Goal: Transaction & Acquisition: Book appointment/travel/reservation

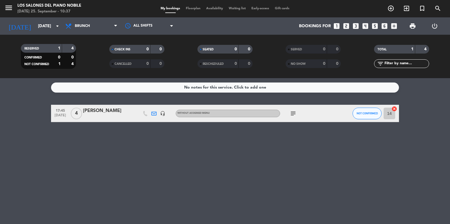
click at [35, 18] on div "[DATE] [DATE] arrow_drop_down" at bounding box center [33, 25] width 58 height 17
click at [39, 21] on input "[DATE]" at bounding box center [62, 26] width 55 height 11
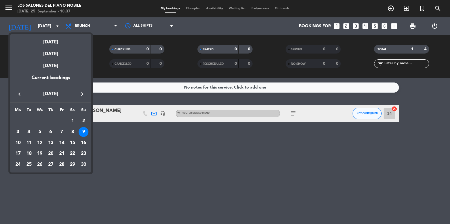
click at [18, 94] on icon "keyboard_arrow_left" at bounding box center [19, 94] width 7 height 7
click at [43, 174] on div "29" at bounding box center [40, 176] width 10 height 10
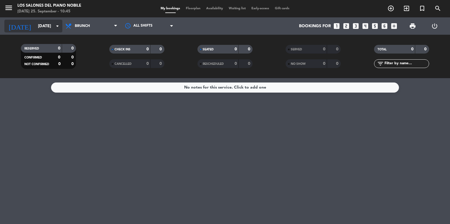
click at [35, 21] on input "[DATE]" at bounding box center [62, 26] width 55 height 11
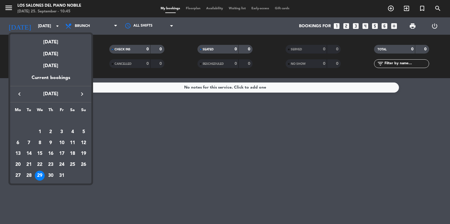
click at [9, 10] on div at bounding box center [225, 112] width 450 height 224
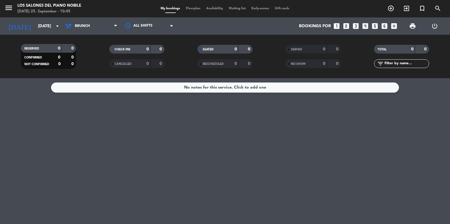
click at [14, 11] on span "menu" at bounding box center [10, 9] width 13 height 14
drag, startPoint x: 73, startPoint y: 27, endPoint x: 58, endPoint y: 28, distance: 15.1
click at [73, 27] on icon at bounding box center [69, 26] width 8 height 7
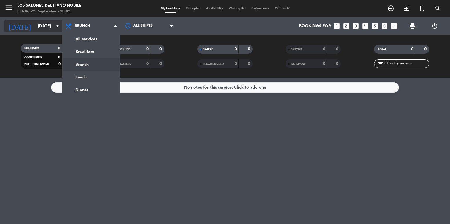
click at [49, 26] on input "[DATE]" at bounding box center [62, 26] width 55 height 11
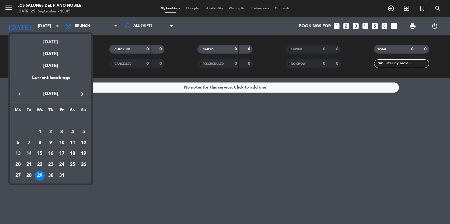
click at [58, 45] on div "[DATE]" at bounding box center [50, 40] width 81 height 12
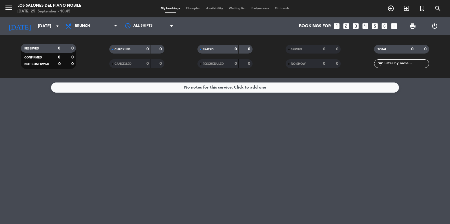
type input "[DATE]"
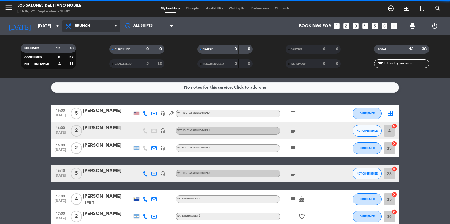
drag, startPoint x: 112, startPoint y: 28, endPoint x: 72, endPoint y: 53, distance: 47.2
click at [112, 28] on span "Brunch" at bounding box center [91, 26] width 58 height 13
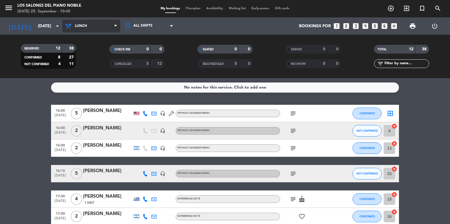
click at [96, 72] on div "menu Los Salones del Piano [PERSON_NAME] [DATE] 25. September - 10:45 My bookin…" at bounding box center [225, 39] width 450 height 78
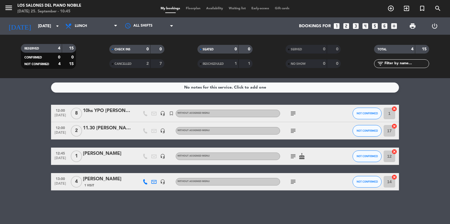
click at [348, 26] on icon "looks_two" at bounding box center [346, 26] width 8 height 8
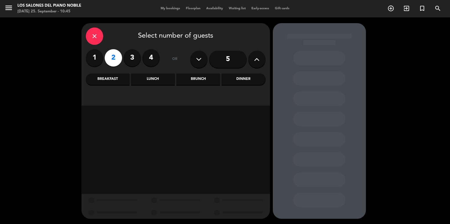
click at [206, 79] on div "Brunch" at bounding box center [198, 80] width 44 height 12
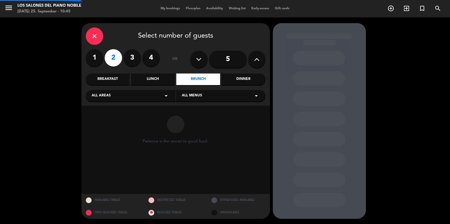
click at [159, 84] on div "Lunch" at bounding box center [153, 80] width 44 height 12
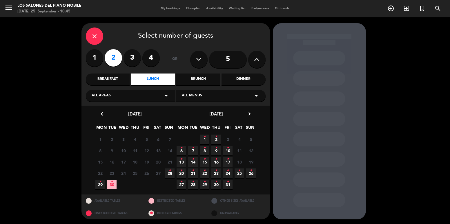
click at [198, 81] on div "Brunch" at bounding box center [198, 80] width 44 height 12
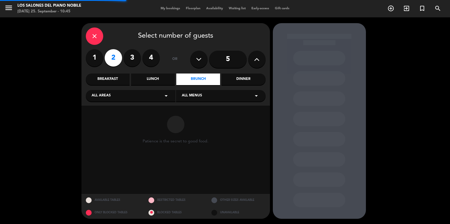
drag, startPoint x: 150, startPoint y: 79, endPoint x: 125, endPoint y: 79, distance: 25.5
click at [149, 79] on div "Lunch" at bounding box center [153, 80] width 44 height 12
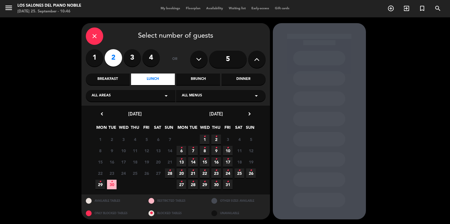
click at [121, 79] on div "Breakfast" at bounding box center [108, 80] width 44 height 12
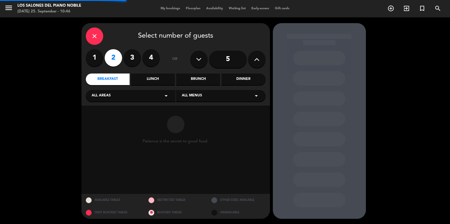
click at [145, 79] on div "Lunch" at bounding box center [153, 80] width 44 height 12
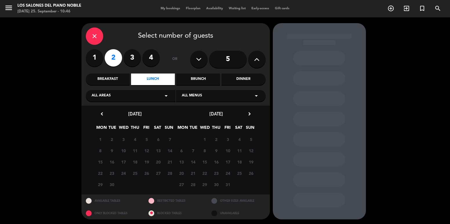
click at [148, 153] on span "12" at bounding box center [147, 151] width 10 height 10
drag, startPoint x: 148, startPoint y: 161, endPoint x: 148, endPoint y: 143, distance: 18.0
click at [148, 161] on span "19" at bounding box center [147, 162] width 10 height 10
click at [201, 79] on div "Brunch" at bounding box center [198, 80] width 44 height 12
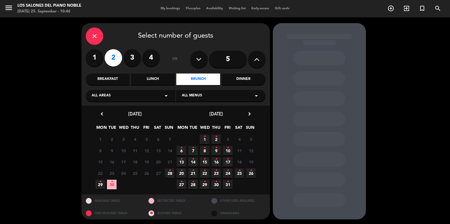
click at [246, 79] on div "Dinner" at bounding box center [244, 80] width 44 height 12
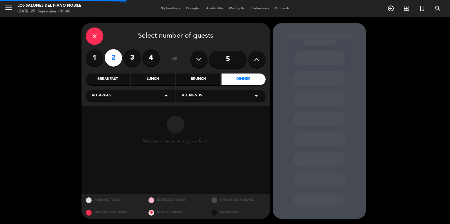
drag, startPoint x: 99, startPoint y: 35, endPoint x: 423, endPoint y: 99, distance: 330.0
click at [99, 36] on div "close" at bounding box center [94, 36] width 17 height 17
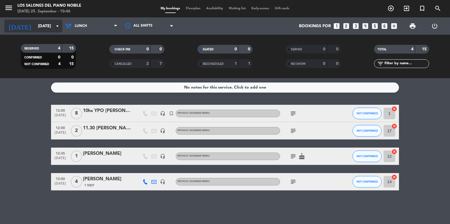
click at [49, 31] on input "[DATE]" at bounding box center [62, 26] width 55 height 11
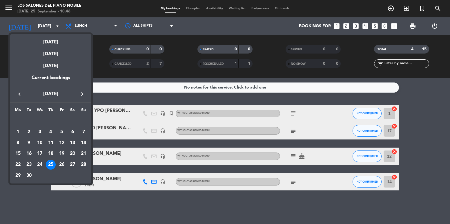
click at [49, 202] on div at bounding box center [225, 112] width 450 height 224
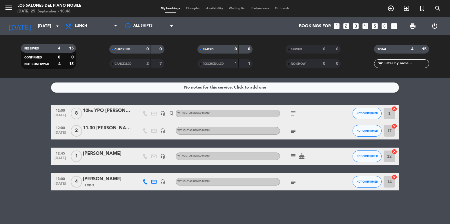
click at [347, 24] on icon "looks_two" at bounding box center [346, 26] width 8 height 8
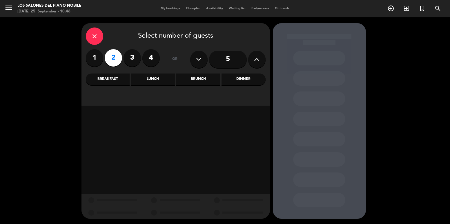
click at [164, 77] on div "Lunch" at bounding box center [153, 80] width 44 height 12
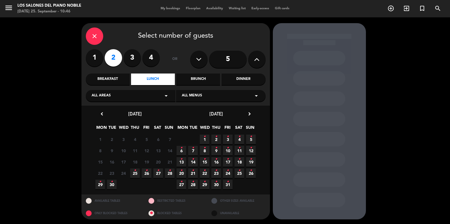
click at [139, 173] on span "25 •" at bounding box center [135, 174] width 10 height 10
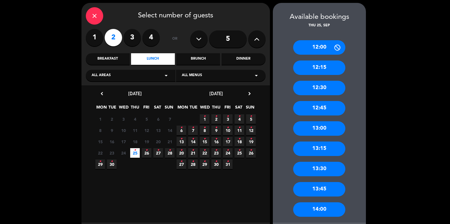
scroll to position [29, 0]
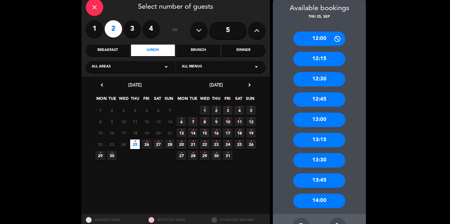
click at [327, 182] on div "13:45" at bounding box center [319, 181] width 52 height 14
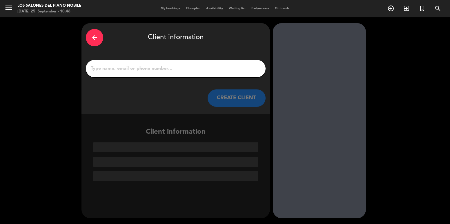
click at [163, 74] on div at bounding box center [176, 68] width 180 height 17
drag, startPoint x: 213, startPoint y: 74, endPoint x: 193, endPoint y: 77, distance: 20.3
click at [211, 73] on div at bounding box center [176, 68] width 180 height 17
click at [190, 69] on input "1" at bounding box center [175, 69] width 171 height 8
paste input "[PERSON_NAME]"
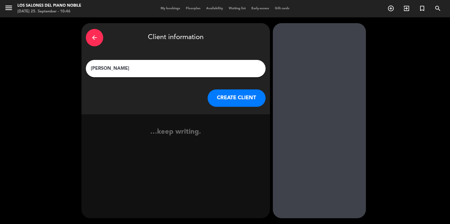
type input "[PERSON_NAME]"
click at [227, 98] on button "CREATE CLIENT" at bounding box center [237, 98] width 58 height 17
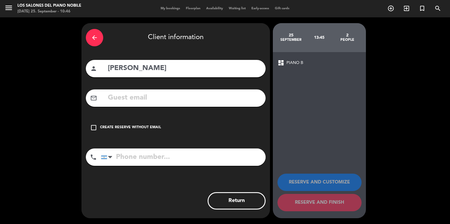
click at [101, 100] on div "mail_outline" at bounding box center [176, 98] width 180 height 17
click at [111, 99] on input "text" at bounding box center [184, 98] width 154 height 12
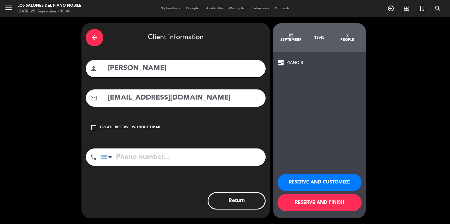
type input "[EMAIL_ADDRESS][DOMAIN_NAME]"
drag, startPoint x: 112, startPoint y: 68, endPoint x: 93, endPoint y: 70, distance: 19.3
click at [93, 70] on div "person [PERSON_NAME]" at bounding box center [176, 68] width 180 height 17
click at [132, 69] on input "[PERSON_NAME]" at bounding box center [184, 69] width 154 height 12
click at [164, 70] on input "[PERSON_NAME]" at bounding box center [184, 69] width 154 height 12
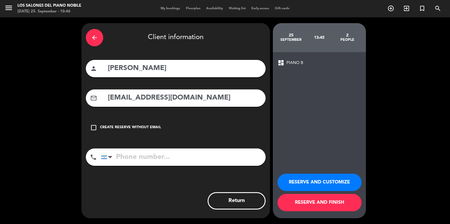
click at [197, 70] on input "[PERSON_NAME]" at bounding box center [184, 69] width 154 height 12
type input "[PERSON_NAME]"
click at [324, 187] on button "RESERVE AND CUSTOMIZE" at bounding box center [319, 182] width 84 height 17
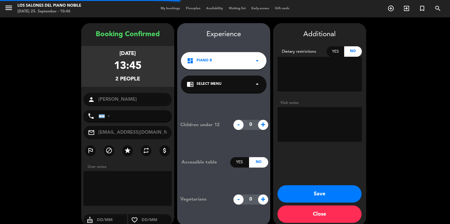
scroll to position [8, 0]
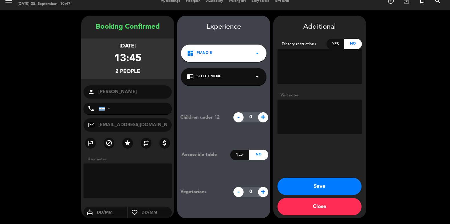
click at [329, 112] on textarea at bounding box center [319, 117] width 84 height 35
type textarea "Pref. interior"
click at [327, 189] on button "Save" at bounding box center [319, 186] width 84 height 17
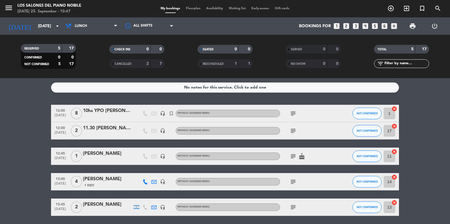
scroll to position [21, 0]
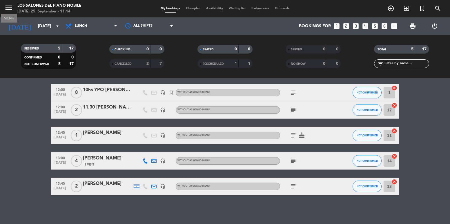
click at [11, 13] on button "menu" at bounding box center [8, 8] width 9 height 11
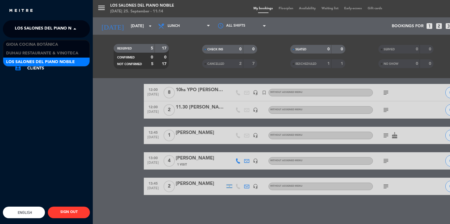
click at [64, 29] on span "Los Salones del Piano Nobile" at bounding box center [49, 29] width 69 height 12
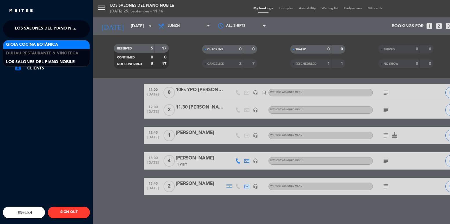
click at [108, 108] on div "menu Los Salones del Piano [PERSON_NAME] [DATE] 25. September - 11:16 My bookin…" at bounding box center [318, 112] width 450 height 224
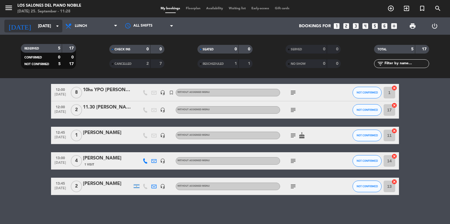
click at [35, 24] on input "[DATE]" at bounding box center [62, 26] width 55 height 11
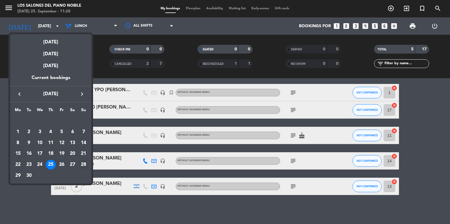
click at [85, 165] on div "28" at bounding box center [84, 165] width 10 height 10
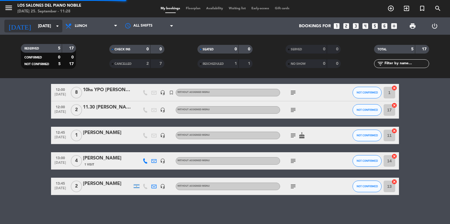
click at [35, 29] on input "[DATE]" at bounding box center [62, 26] width 55 height 11
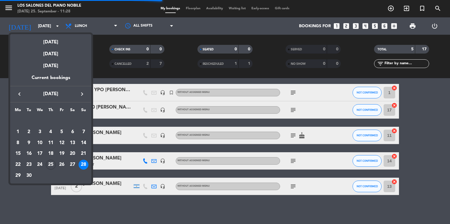
scroll to position [0, 0]
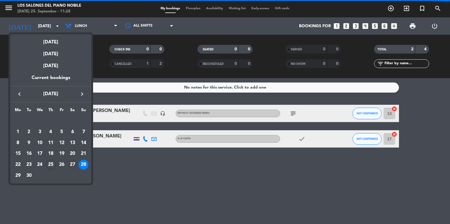
click at [71, 165] on div "27" at bounding box center [73, 165] width 10 height 10
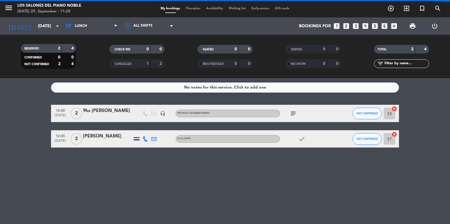
type input "[DATE]"
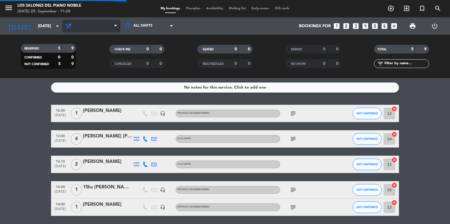
click at [84, 30] on span "Lunch" at bounding box center [91, 26] width 58 height 13
click at [88, 89] on ng-component "menu Los Salones del Piano [PERSON_NAME] [DATE] 25. September - 11:28 My bookin…" at bounding box center [225, 112] width 450 height 224
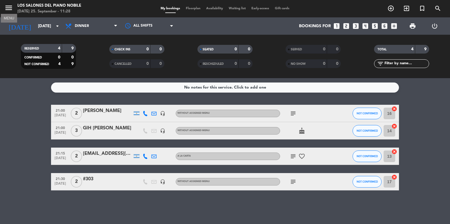
click at [12, 6] on icon "menu" at bounding box center [8, 7] width 9 height 9
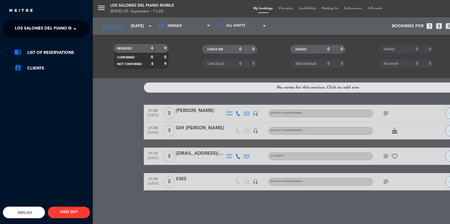
click at [55, 37] on ng-select "× Los Salones del Piano [PERSON_NAME] ×" at bounding box center [46, 28] width 87 height 17
click at [53, 31] on span "Los Salones del Piano Nobile" at bounding box center [49, 29] width 69 height 12
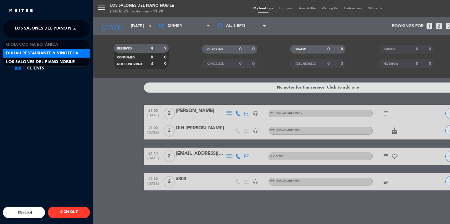
click at [61, 53] on span "Duhau Restaurante & Vinoteca" at bounding box center [42, 53] width 72 height 7
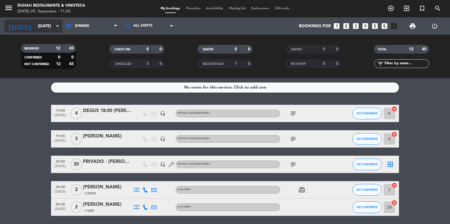
click at [40, 27] on input "[DATE]" at bounding box center [62, 26] width 55 height 11
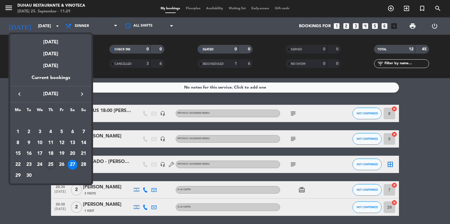
click at [36, 194] on div at bounding box center [225, 112] width 450 height 224
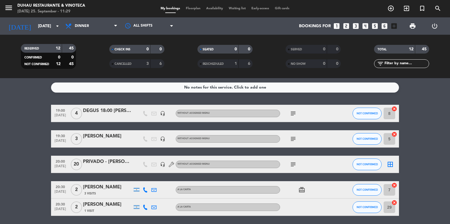
click at [348, 26] on icon "looks_two" at bounding box center [346, 26] width 8 height 8
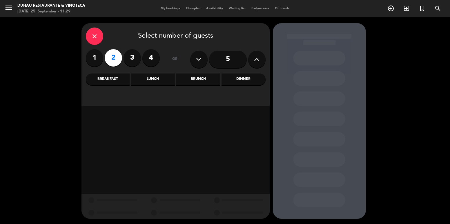
click at [163, 78] on div "Lunch" at bounding box center [153, 80] width 44 height 12
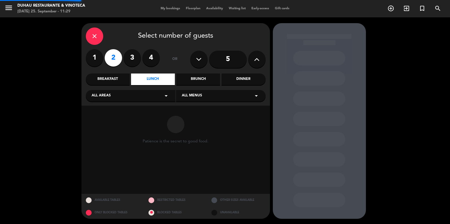
click at [208, 78] on div "Brunch" at bounding box center [198, 80] width 44 height 12
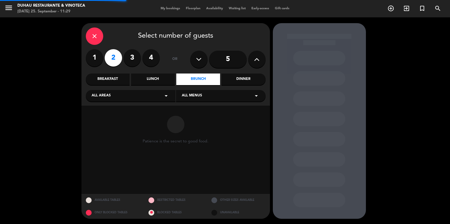
click at [230, 78] on div "Dinner" at bounding box center [244, 80] width 44 height 12
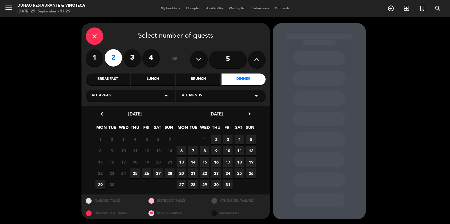
click at [158, 173] on span "27" at bounding box center [158, 174] width 10 height 10
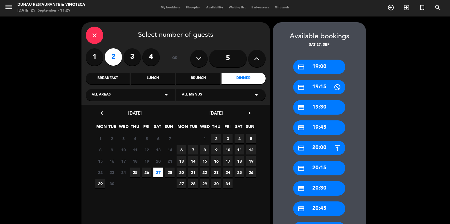
scroll to position [59, 0]
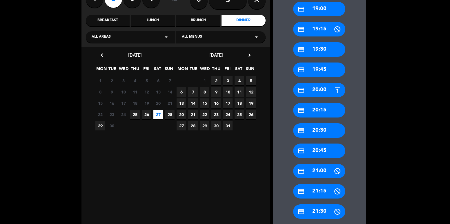
click at [321, 122] on div "credit_card 19:00 credit_card 19:15 credit_card 19:30 credit_card 19:45 credit_…" at bounding box center [319, 127] width 93 height 275
drag, startPoint x: 323, startPoint y: 133, endPoint x: 319, endPoint y: 131, distance: 5.2
click at [322, 133] on div "credit_card 20:30" at bounding box center [319, 131] width 52 height 14
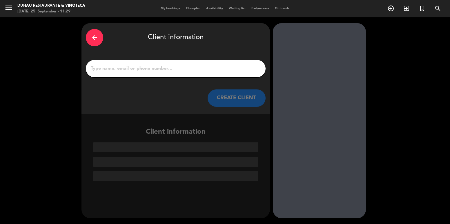
click at [174, 60] on div at bounding box center [176, 68] width 180 height 17
click at [173, 66] on input "1" at bounding box center [175, 69] width 171 height 8
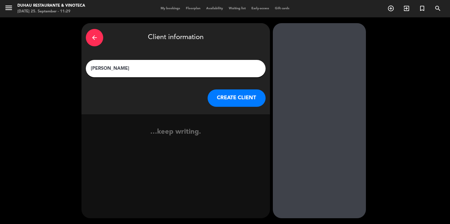
click at [113, 69] on input "[PERSON_NAME]" at bounding box center [175, 69] width 171 height 8
type input "[PERSON_NAME]"
click at [230, 102] on button "CREATE CLIENT" at bounding box center [237, 98] width 58 height 17
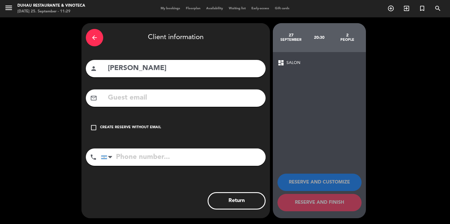
click at [114, 94] on input "text" at bounding box center [184, 98] width 154 height 12
click at [136, 98] on input "text" at bounding box center [184, 98] width 154 height 12
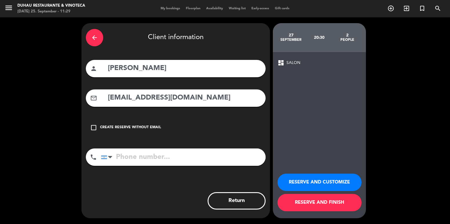
click at [138, 99] on input "[EMAIL_ADDRESS][DOMAIN_NAME]" at bounding box center [184, 98] width 154 height 12
type input "[EMAIL_ADDRESS][DOMAIN_NAME]"
click at [318, 177] on button "RESERVE AND CUSTOMIZE" at bounding box center [319, 182] width 84 height 17
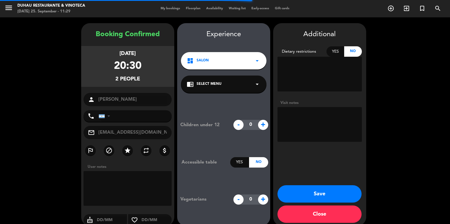
scroll to position [8, 0]
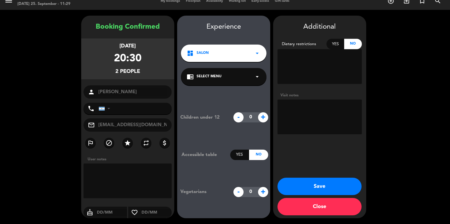
drag, startPoint x: 129, startPoint y: 59, endPoint x: 113, endPoint y: 67, distance: 18.3
click at [151, 61] on div "[DATE] 20:30 2 people" at bounding box center [127, 59] width 93 height 41
click at [310, 105] on textarea at bounding box center [319, 117] width 84 height 35
type textarea "Se casaron acá hace 15 años dice, están de anni"
click at [293, 177] on div "Additional Dietary restrictions Yes No Visit notes Save Close" at bounding box center [319, 117] width 93 height 203
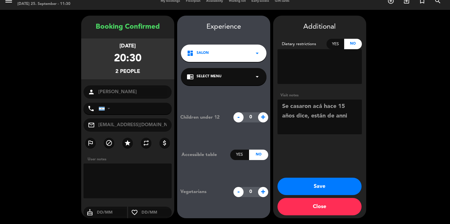
click at [297, 179] on button "Save" at bounding box center [319, 186] width 84 height 17
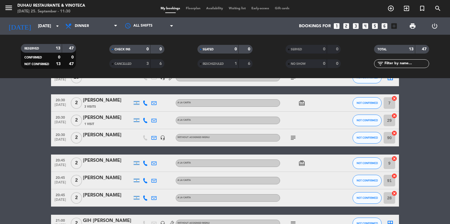
scroll to position [116, 0]
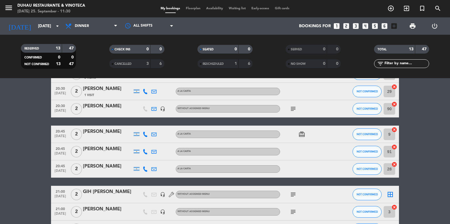
click at [108, 106] on div "[PERSON_NAME]" at bounding box center [107, 107] width 49 height 8
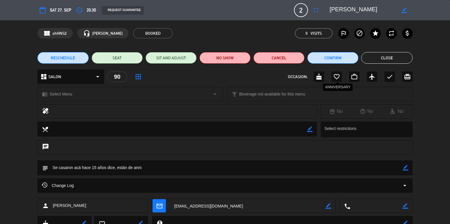
click at [335, 78] on icon "favorite_border" at bounding box center [336, 76] width 7 height 7
click at [397, 60] on button "Close" at bounding box center [386, 58] width 51 height 12
